Goal: Find specific page/section: Find specific page/section

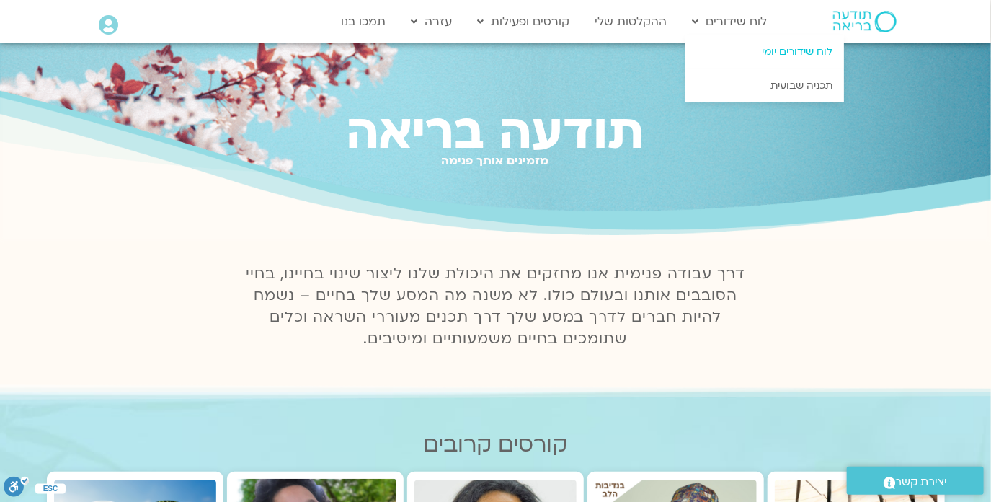
click at [729, 53] on link "לוח שידורים יומי" at bounding box center [764, 51] width 159 height 33
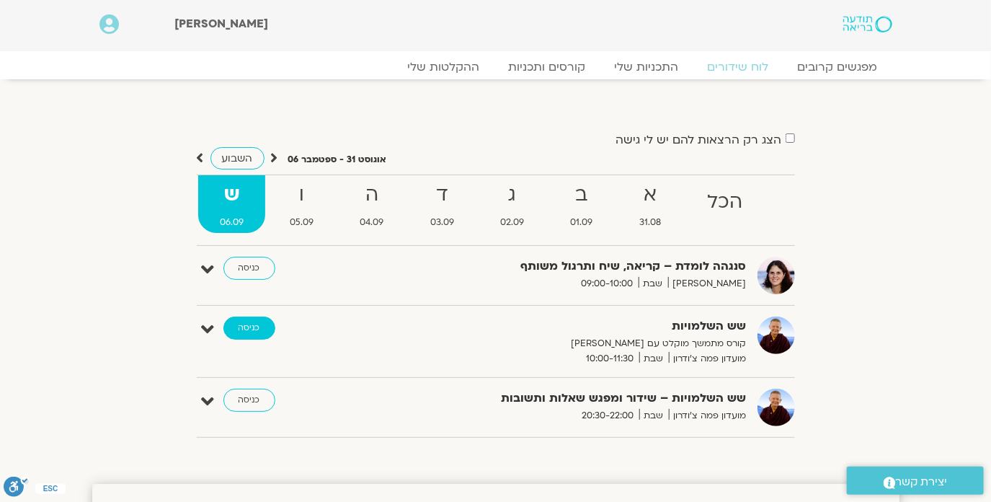
click at [249, 329] on link "כניסה" at bounding box center [249, 327] width 52 height 23
click at [257, 327] on link "כניסה" at bounding box center [249, 327] width 52 height 23
